Goal: Task Accomplishment & Management: Complete application form

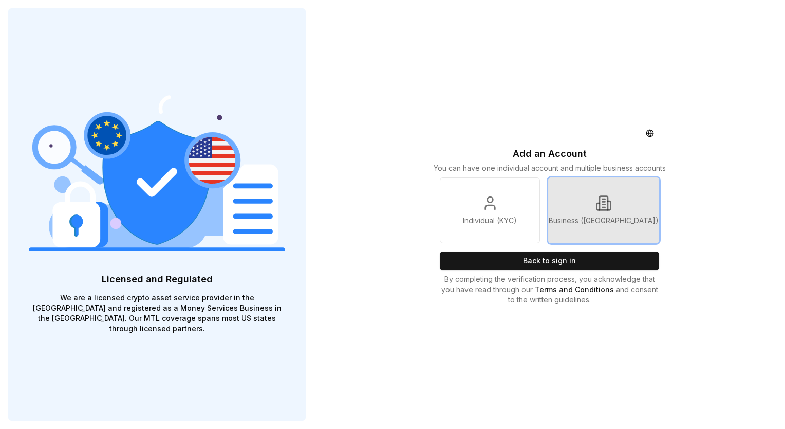
click at [599, 204] on icon at bounding box center [598, 206] width 3 height 7
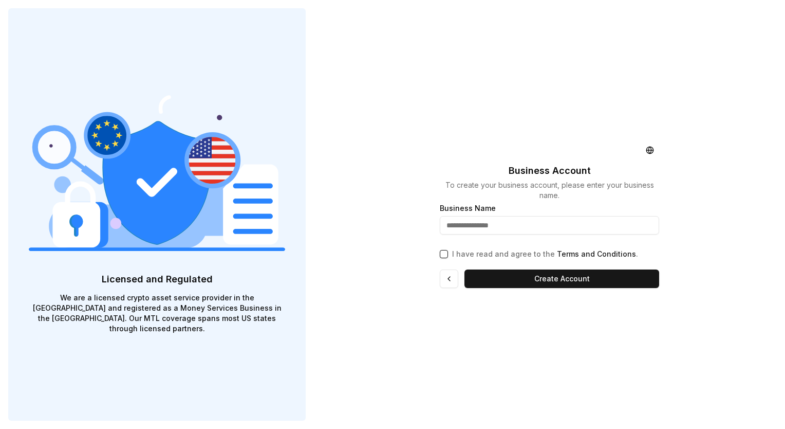
click at [482, 217] on input "text" at bounding box center [549, 225] width 219 height 19
type input "**********"
click at [534, 245] on div "I have read and agree to the Terms and Conditions ." at bounding box center [549, 252] width 219 height 14
click at [534, 251] on p "I have read and agree to the Terms and Conditions ." at bounding box center [545, 254] width 186 height 10
click at [448, 251] on button "I have read and agree to the Terms and Conditions ." at bounding box center [444, 254] width 8 height 8
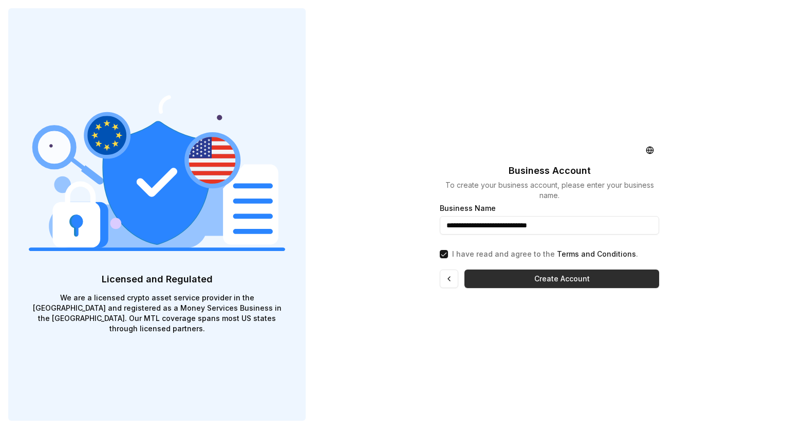
click at [543, 278] on button "Create Account" at bounding box center [562, 278] width 194 height 19
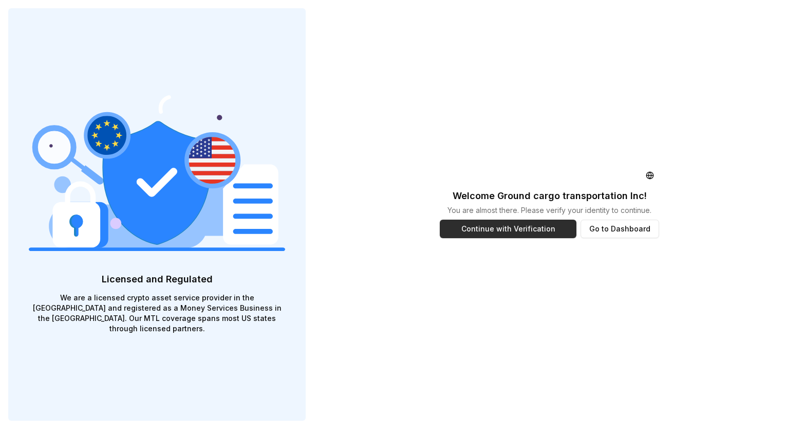
click at [528, 223] on button "Continue with Verification" at bounding box center [508, 228] width 136 height 19
click at [626, 223] on button "Go to Dashboard" at bounding box center [620, 228] width 79 height 19
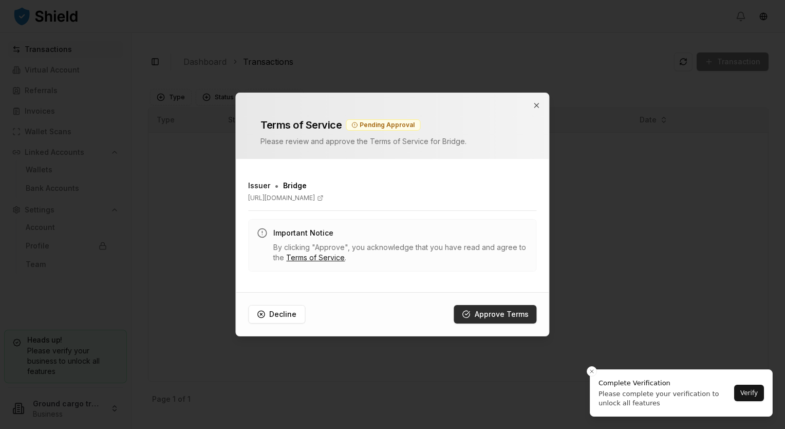
click at [501, 319] on button "Approve Terms" at bounding box center [495, 314] width 83 height 19
